Goal: Task Accomplishment & Management: Complete application form

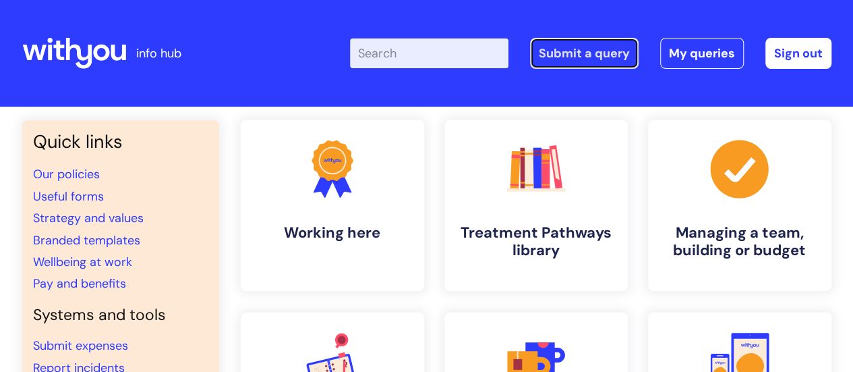
click at [579, 59] on link "Submit a query" at bounding box center [584, 53] width 109 height 31
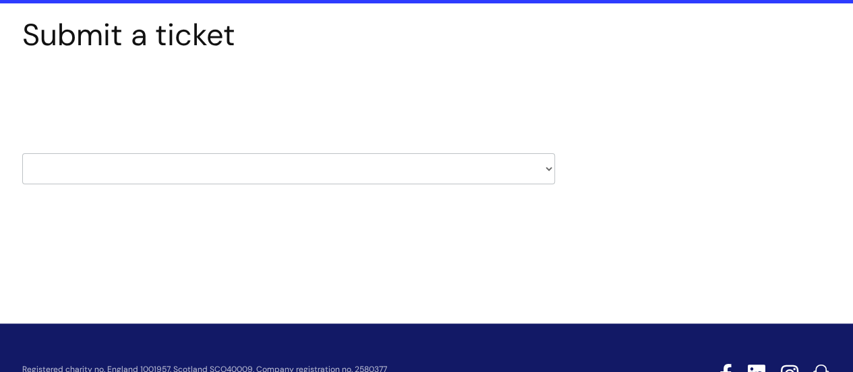
scroll to position [113, 0]
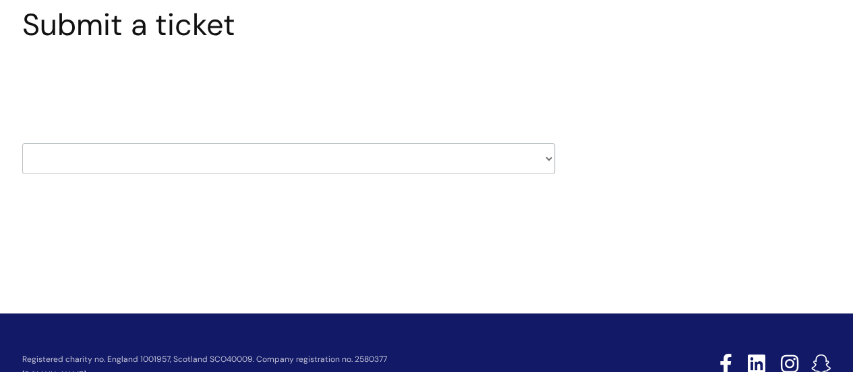
click at [547, 153] on select "HR / People IT and Support Clinical Drug Alerts Finance Accounts Data Support T…" at bounding box center [288, 158] width 533 height 31
select select "it_and_support"
click at [22, 143] on select "HR / People IT and Support Clinical Drug Alerts Finance Accounts Data Support T…" at bounding box center [288, 158] width 533 height 31
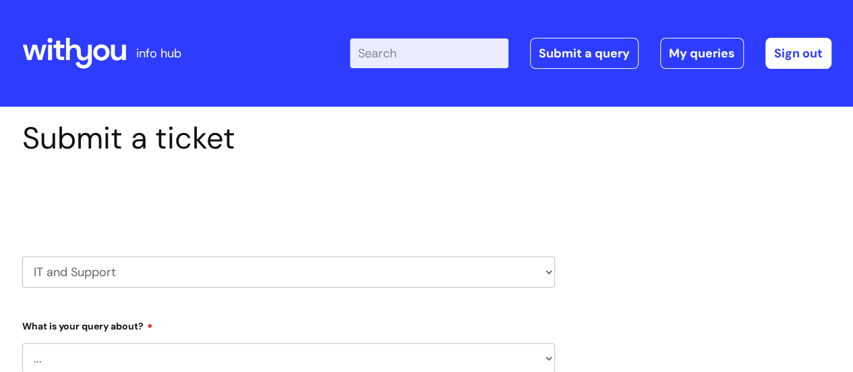
select select "80004286565"
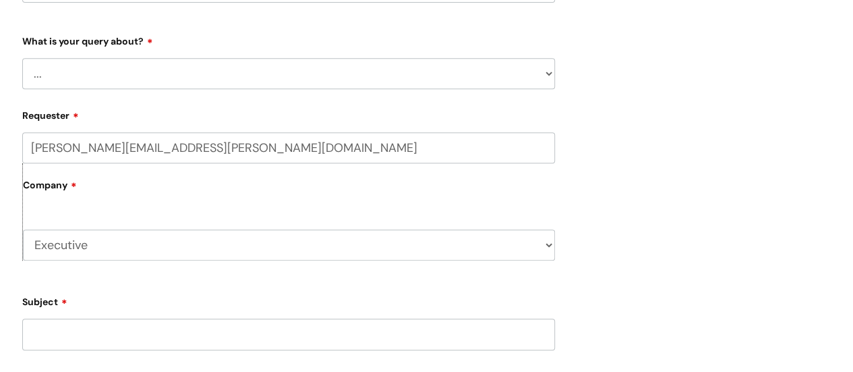
scroll to position [298, 0]
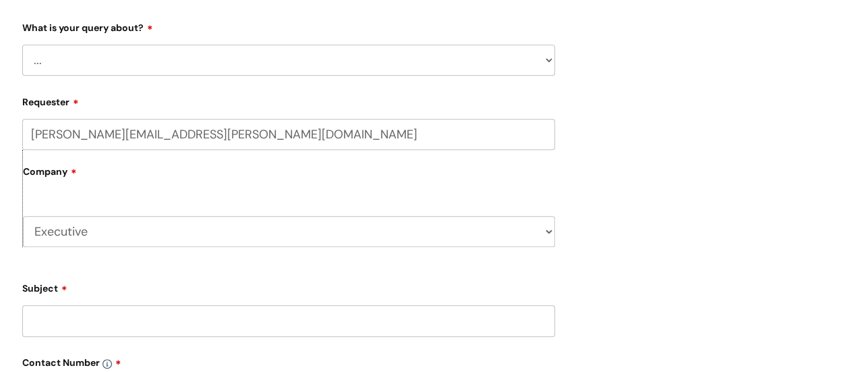
click at [547, 55] on select "... Mobile Phone Reset & MFA Accounts, Starters and Leavers IT Hardware issue I…" at bounding box center [288, 60] width 533 height 31
select select "System/software"
click at [22, 45] on select "... Mobile Phone Reset & MFA Accounts, Starters and Leavers IT Hardware issue I…" at bounding box center [288, 60] width 533 height 31
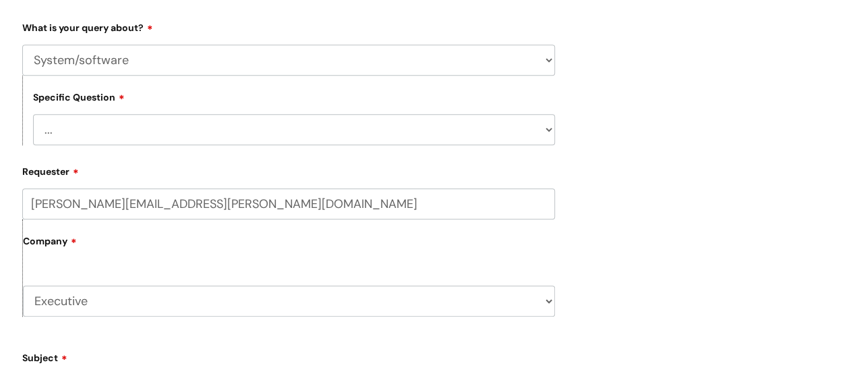
click at [547, 131] on select "... Halo PCMIS Iaptus NHS Email CJSM Email Mitel Another System Google (Workspa…" at bounding box center [294, 129] width 522 height 31
select select "Google (Workspace)"
click at [33, 114] on select "... Halo PCMIS Iaptus NHS Email CJSM Email Mitel Another System Google (Workspa…" at bounding box center [294, 129] width 522 height 31
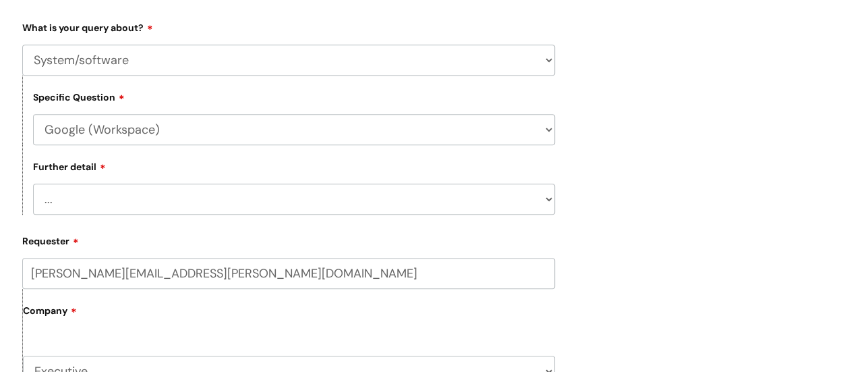
click at [552, 198] on select "... I’d like to add/remove user(s) to a shared email inbox I’d like to add/remo…" at bounding box center [294, 198] width 522 height 31
select select "I’d like to add/remove user(s) to a shared drive or make a change to a shared d…"
click at [33, 184] on select "... I’d like to add/remove user(s) to a shared email inbox I’d like to add/remo…" at bounding box center [294, 198] width 522 height 31
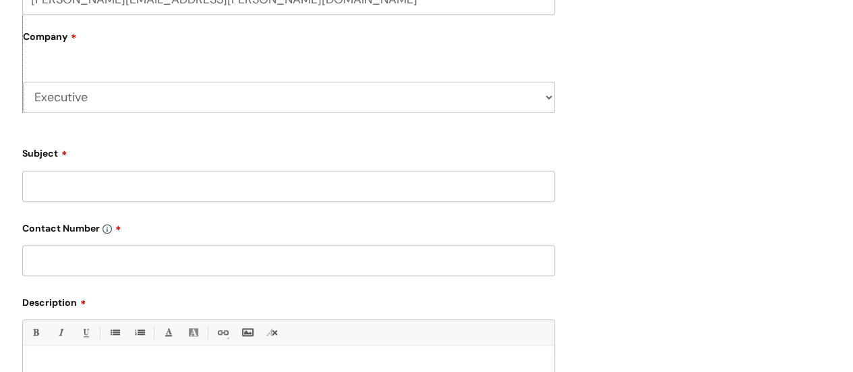
scroll to position [587, 0]
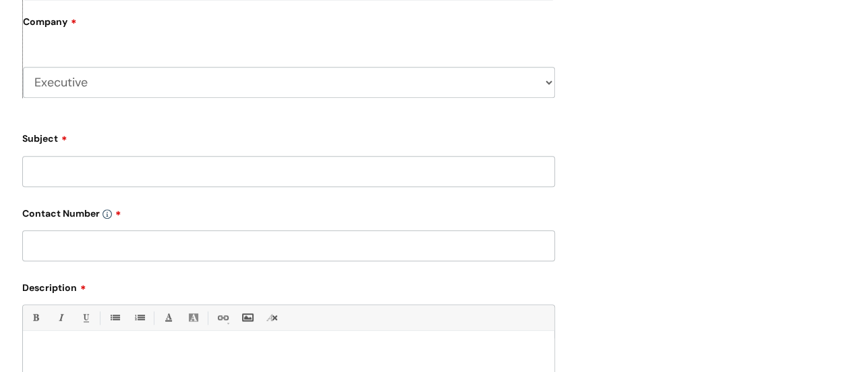
click at [531, 169] on input "Subject" at bounding box center [288, 171] width 533 height 31
type input "Changes to central drives"
click at [517, 244] on input "text" at bounding box center [288, 245] width 533 height 31
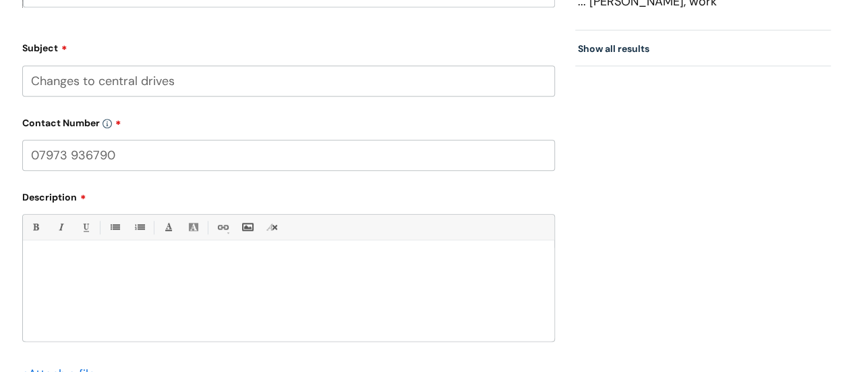
scroll to position [678, 0]
type input "07973 936790"
click at [452, 276] on div at bounding box center [288, 292] width 531 height 93
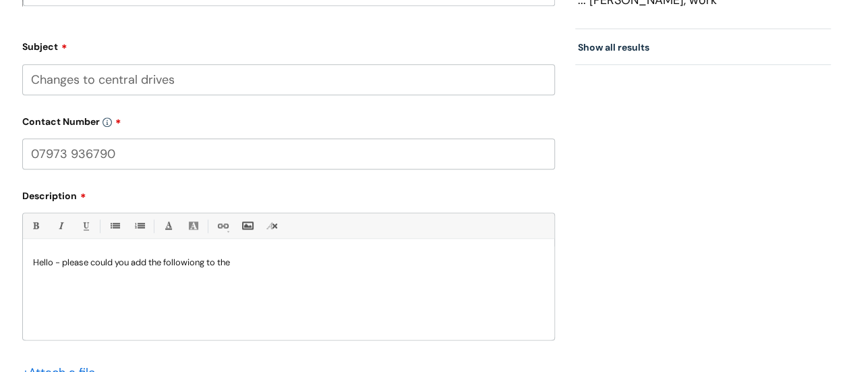
click at [198, 266] on p "Hello - please could you add the followiong to the" at bounding box center [288, 262] width 511 height 12
click at [243, 266] on p "Hello - please could you add the following to the" at bounding box center [288, 262] width 511 height 12
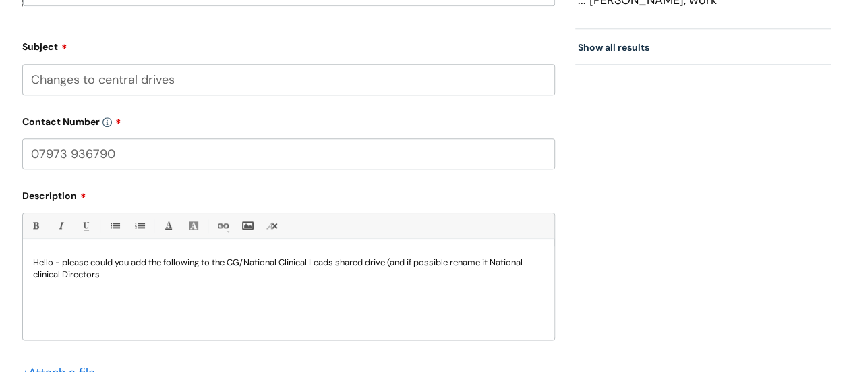
click at [35, 274] on p "Hello - please could you add the following to the CG/National Clinical Leads sh…" at bounding box center [288, 268] width 511 height 24
click at [109, 274] on p "Hello - please could you add the following to the CG/National Clinical Leads sh…" at bounding box center [288, 268] width 511 height 24
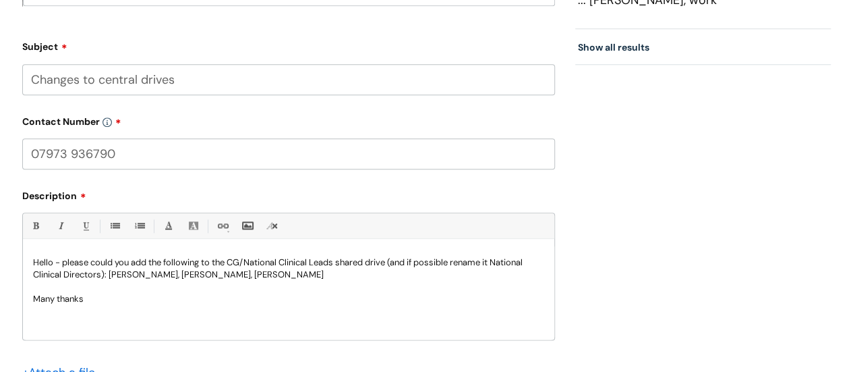
click at [317, 280] on p "Hello - please could you add the following to the CG/National Clinical Leads sh…" at bounding box center [288, 268] width 511 height 24
click at [73, 297] on p "Also, couls we make sure" at bounding box center [288, 299] width 511 height 12
click at [146, 300] on p "Also, could we make sure" at bounding box center [288, 299] width 511 height 12
click at [203, 301] on p "Also, could we make sure everyone in the medical and clincal leads" at bounding box center [288, 299] width 511 height 12
click at [303, 299] on p "Also, could we make sure everyone in the 'medical and clincal leads" at bounding box center [288, 299] width 511 height 12
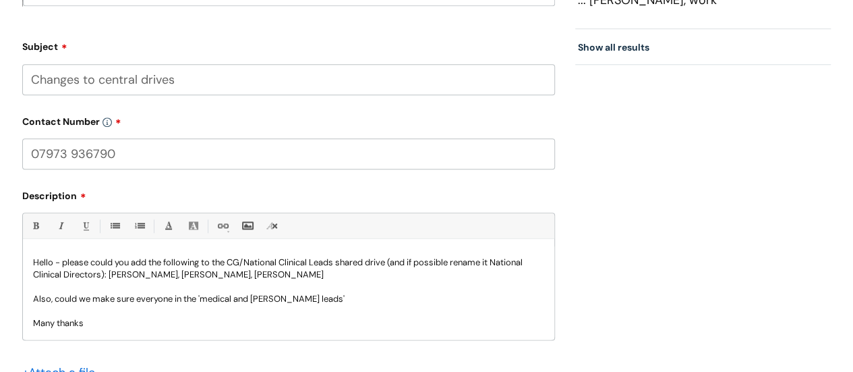
click at [263, 299] on p "Also, could we make sure everyone in the 'medical and [PERSON_NAME] leads'" at bounding box center [288, 299] width 511 height 12
click at [330, 301] on p "Also, could we make sure everyone in the 'medical and clinical leads'" at bounding box center [288, 299] width 511 height 12
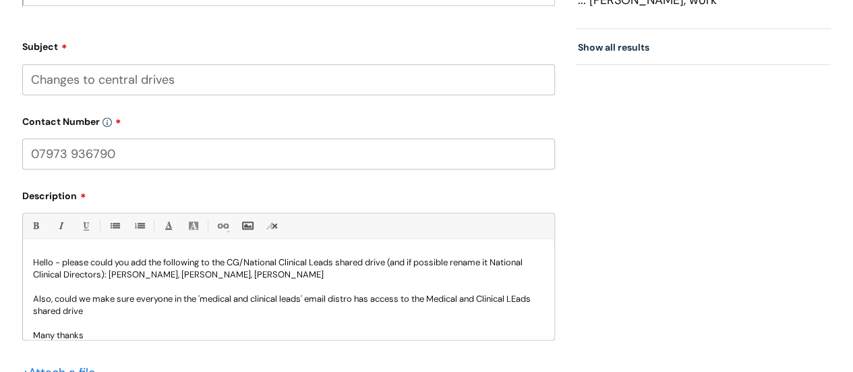
click at [43, 310] on p "Also, could we make sure everyone in the 'medical and clinical leads' email dis…" at bounding box center [288, 305] width 511 height 24
click at [113, 312] on p "Also, could we make sure everyone in the 'medical and clinical leads' email dis…" at bounding box center [288, 305] width 511 height 24
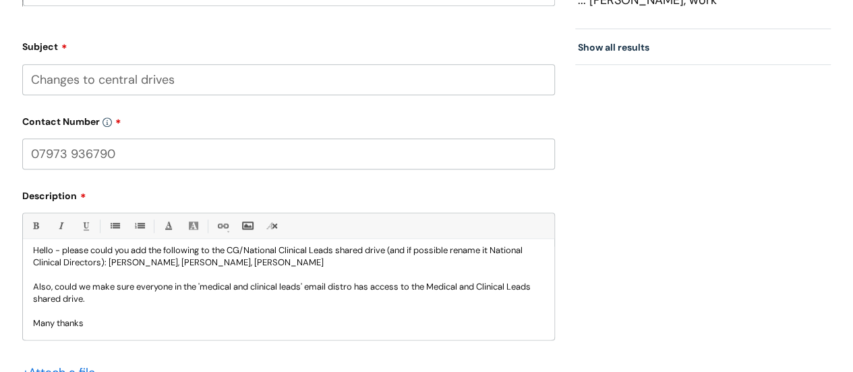
click at [111, 323] on p "Many thanks" at bounding box center [288, 323] width 511 height 12
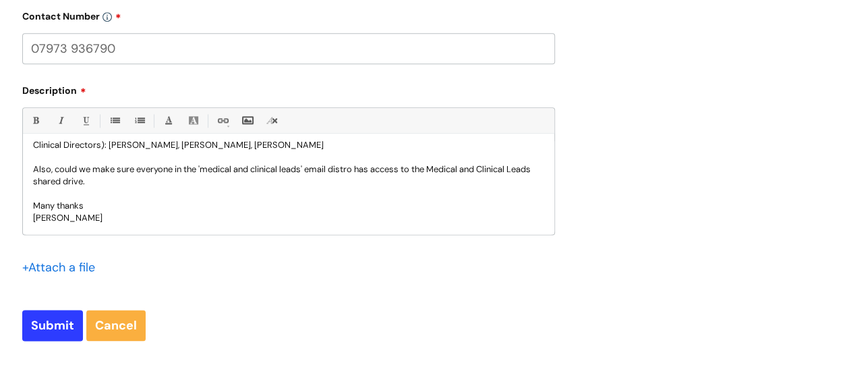
scroll to position [785, 0]
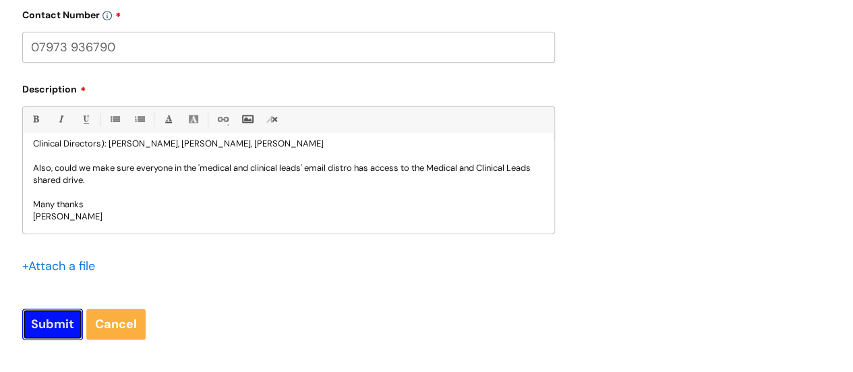
click at [62, 318] on input "Submit" at bounding box center [52, 323] width 61 height 31
type input "Please Wait..."
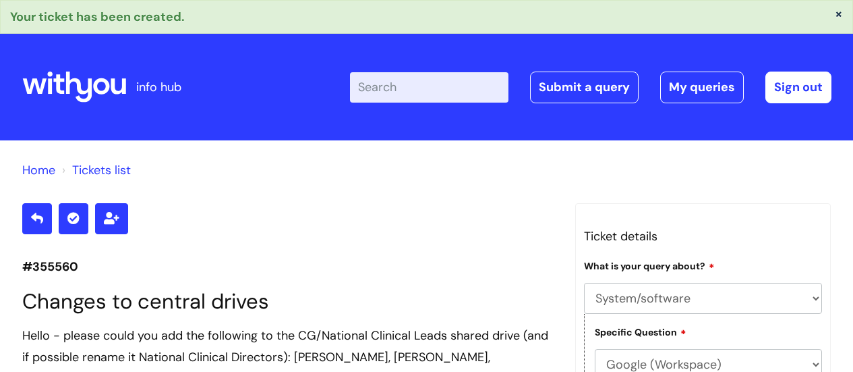
select select "System/software"
select select "Google (Workspace)"
select select "I’d like to add/remove user(s) to a shared drive or make a change to a shared d…"
